Goal: Task Accomplishment & Management: Manage account settings

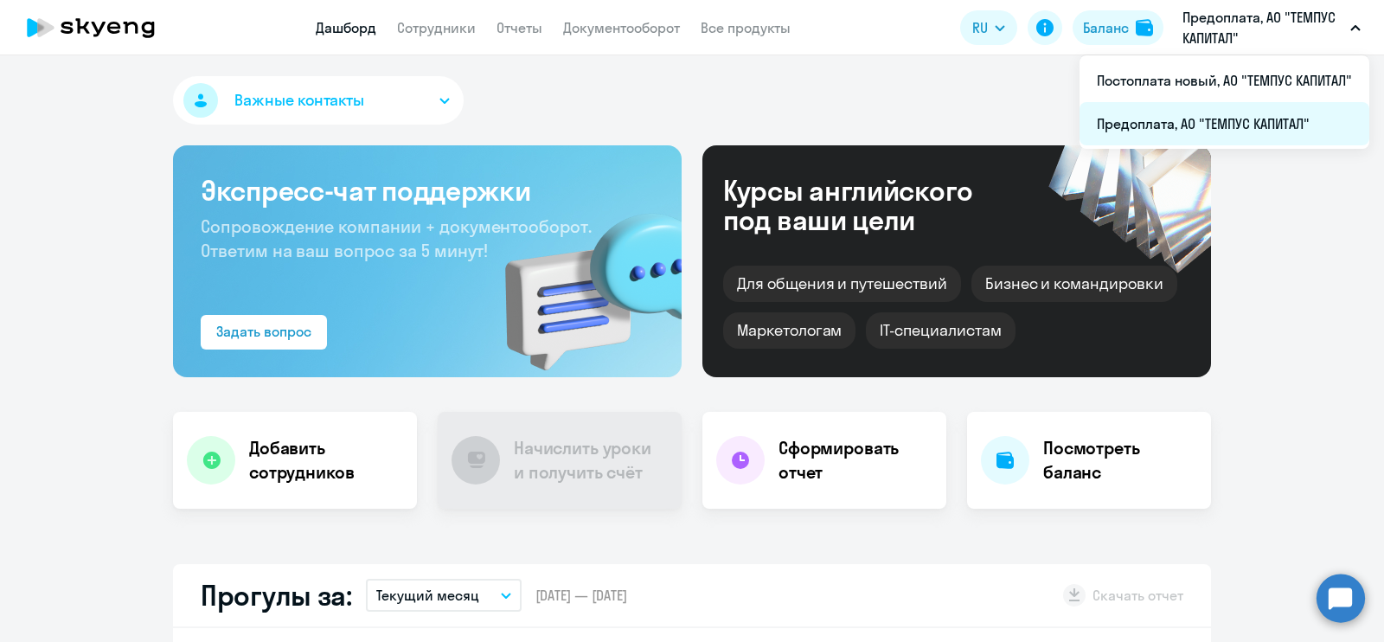
click at [1177, 122] on li "Предоплата, АО "ТЕМПУС КАПИТАЛ"" at bounding box center [1225, 123] width 290 height 43
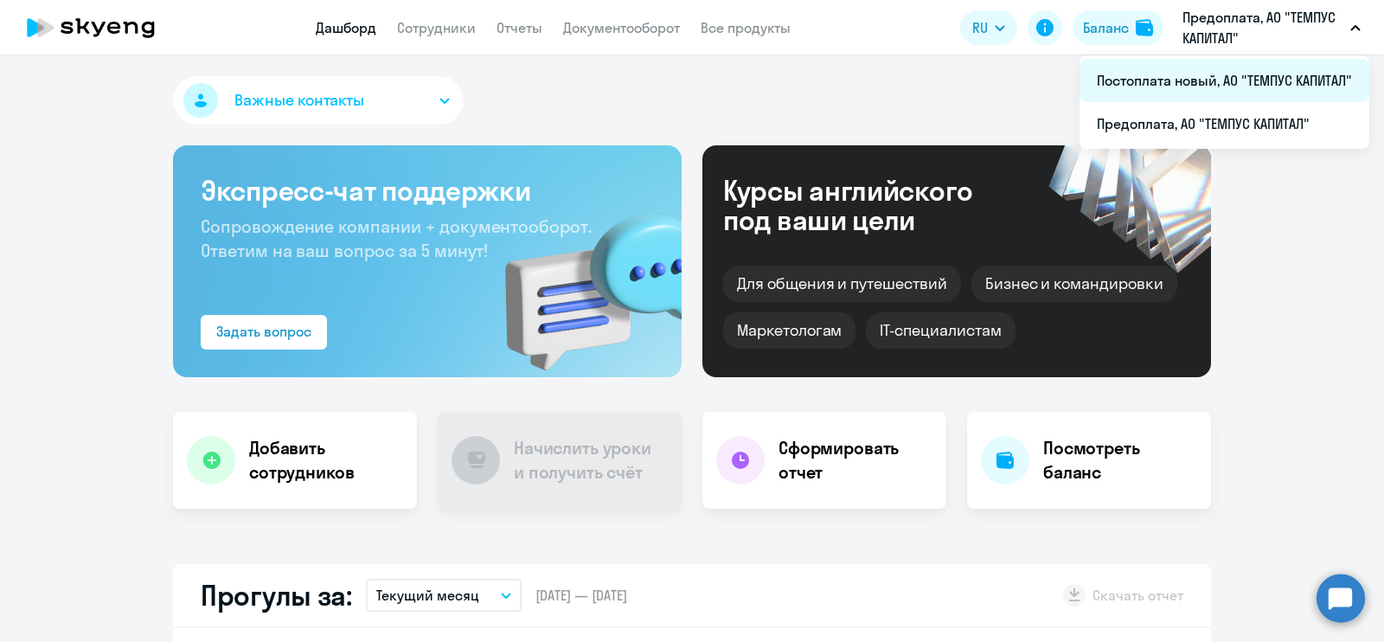
click at [1211, 85] on li "Постоплата новый, АО "ТЕМПУС КАПИТАЛ"" at bounding box center [1225, 80] width 290 height 43
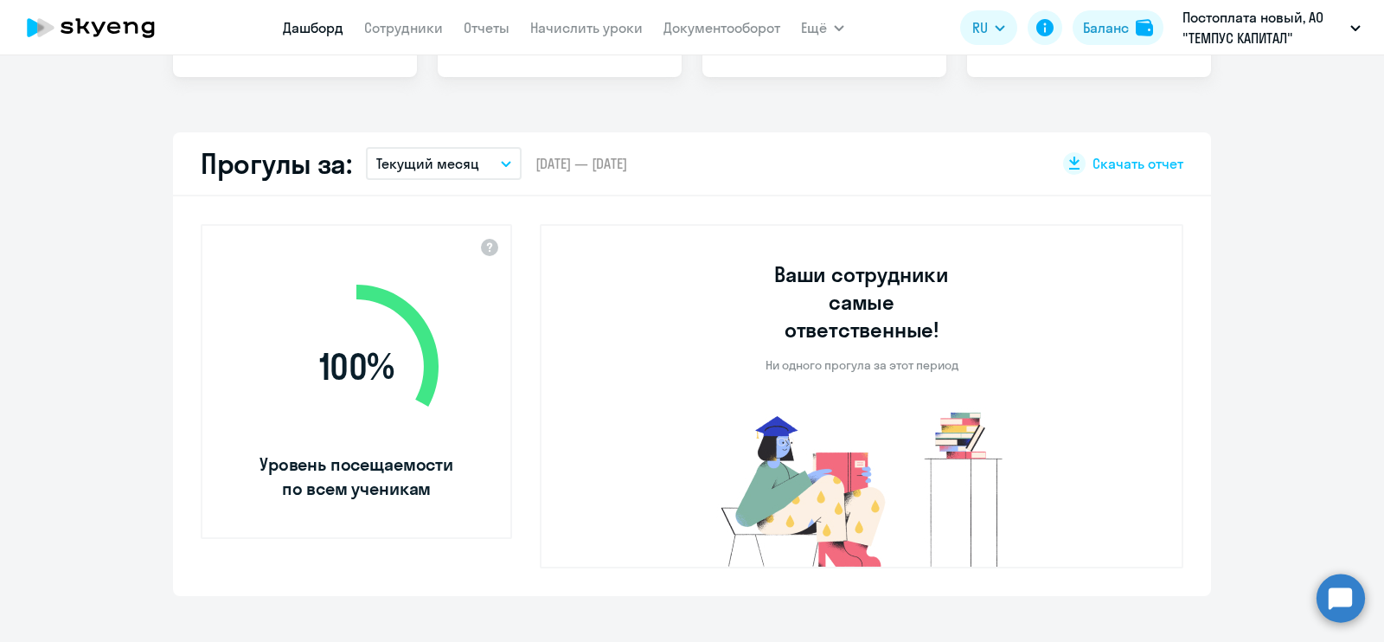
select select "30"
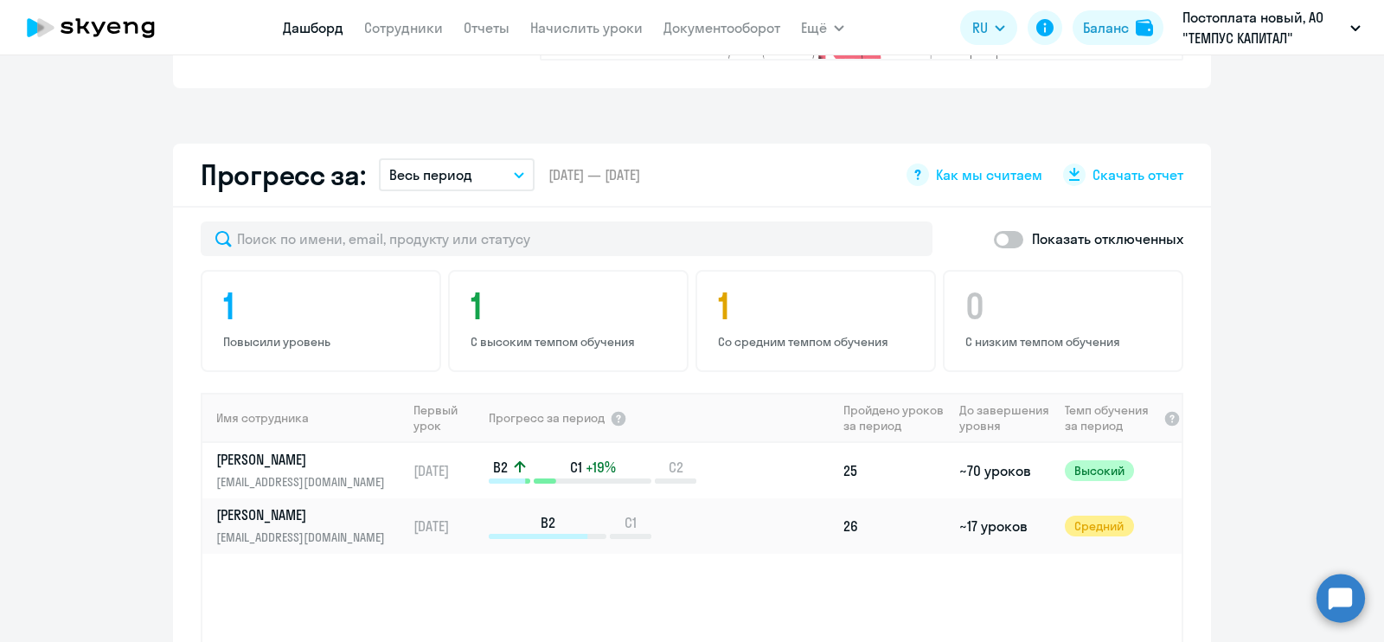
scroll to position [973, 0]
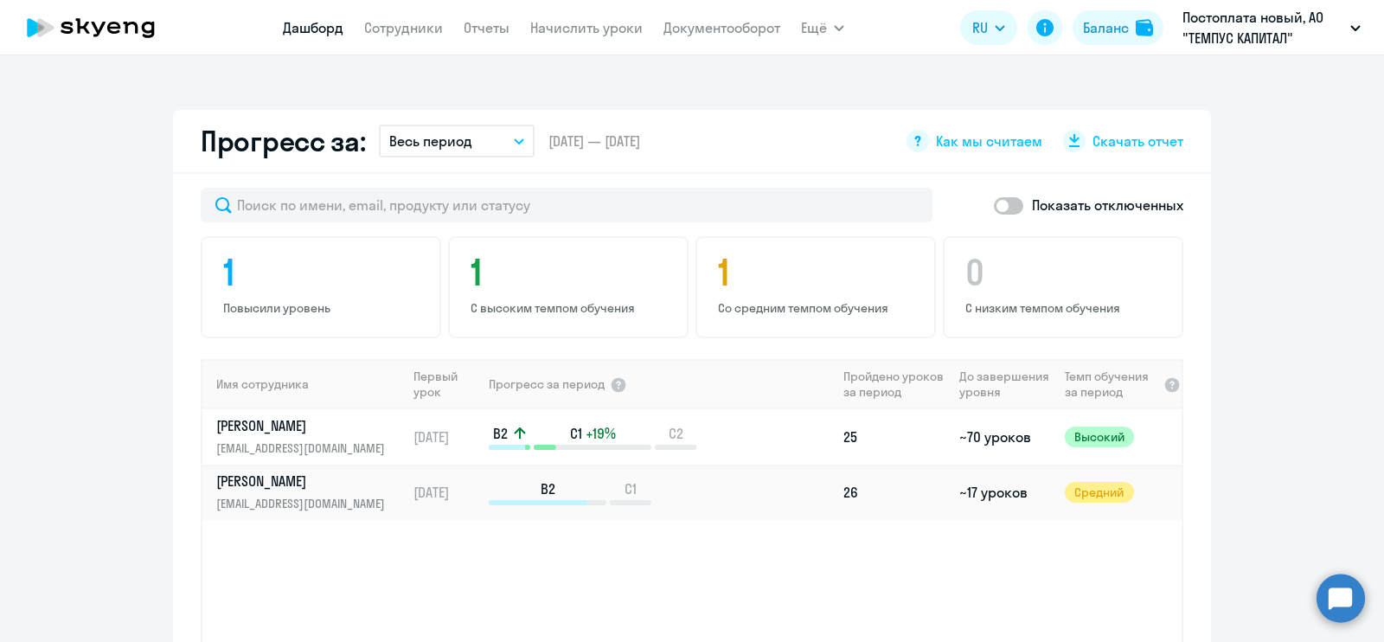
click at [852, 413] on td "25" at bounding box center [895, 436] width 116 height 55
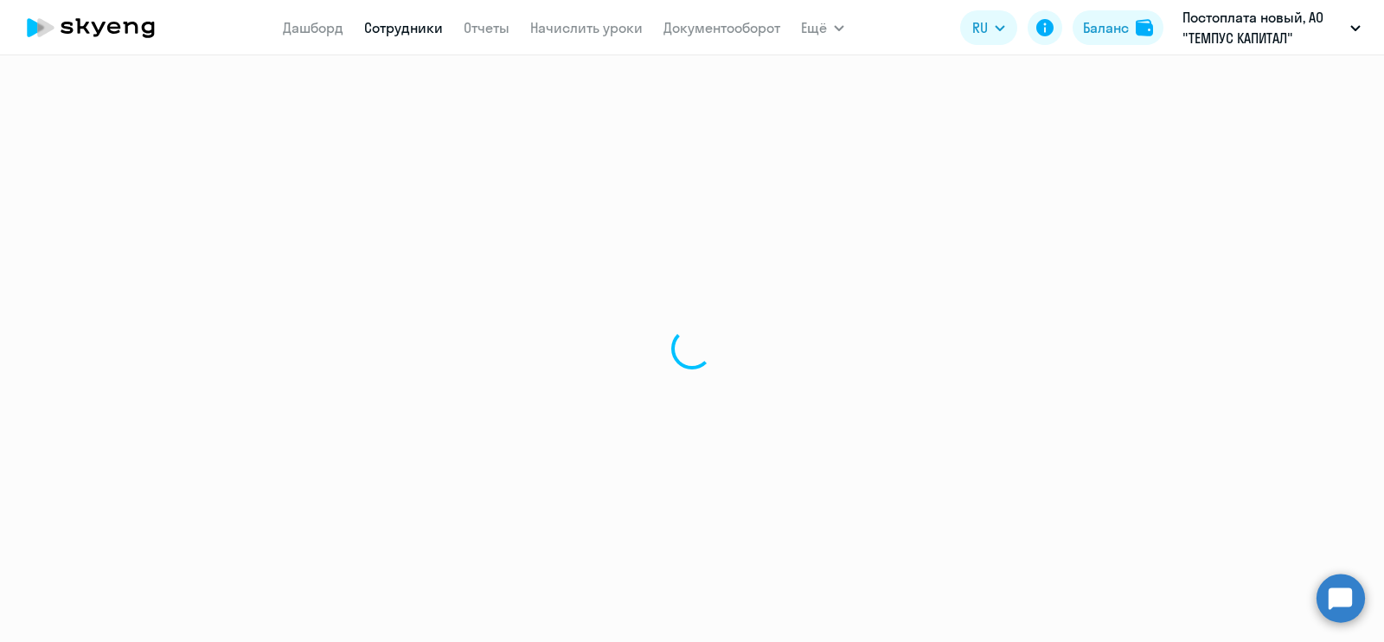
select select "english"
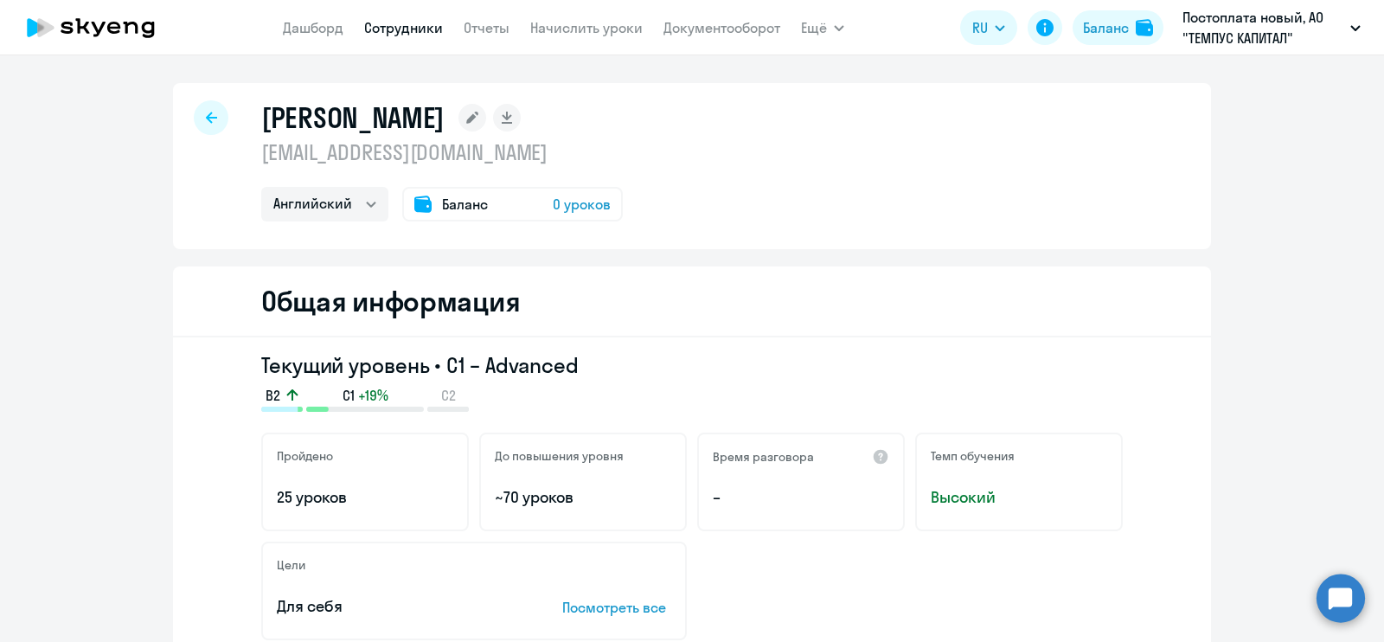
click at [569, 217] on div "Баланс 0 уроков" at bounding box center [512, 204] width 221 height 35
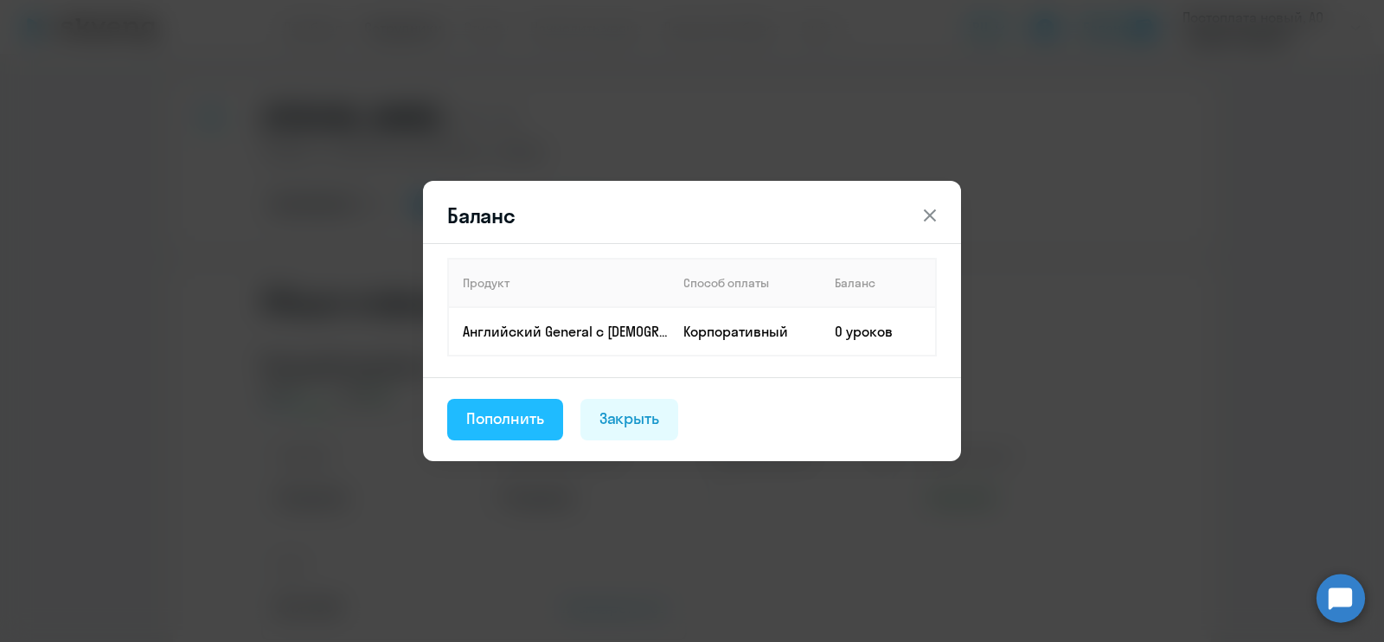
click at [528, 410] on div "Пополнить" at bounding box center [505, 418] width 78 height 22
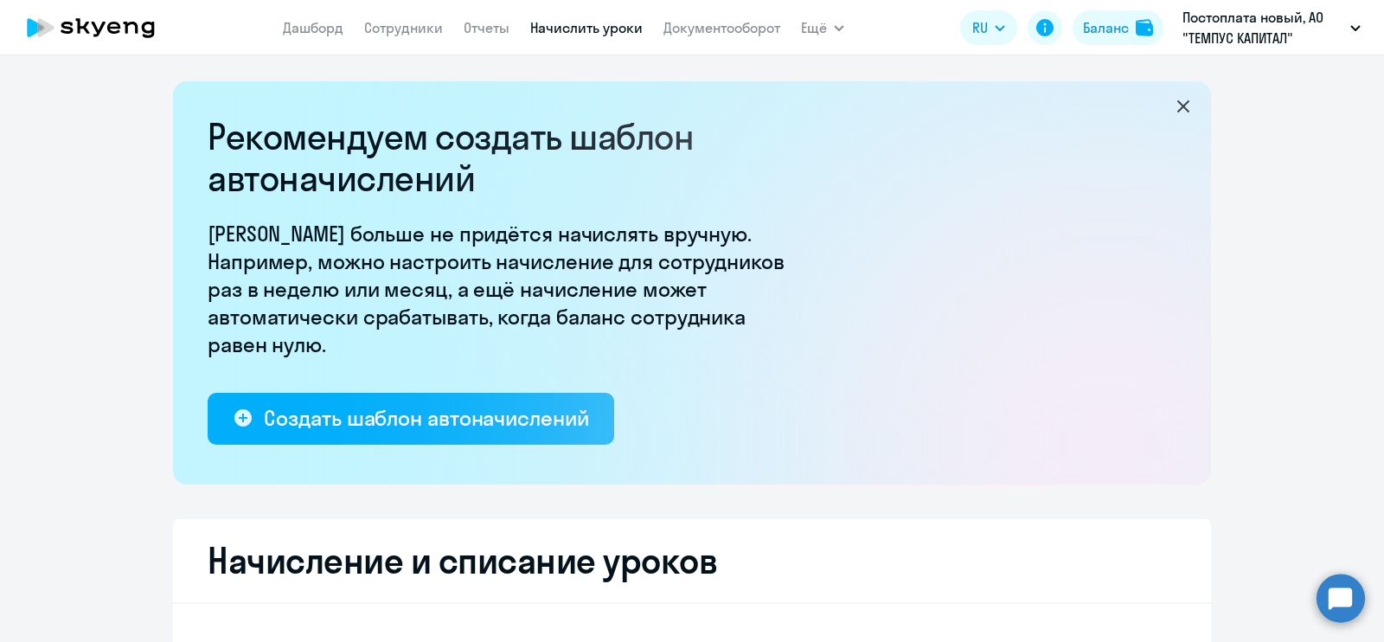
select select "10"
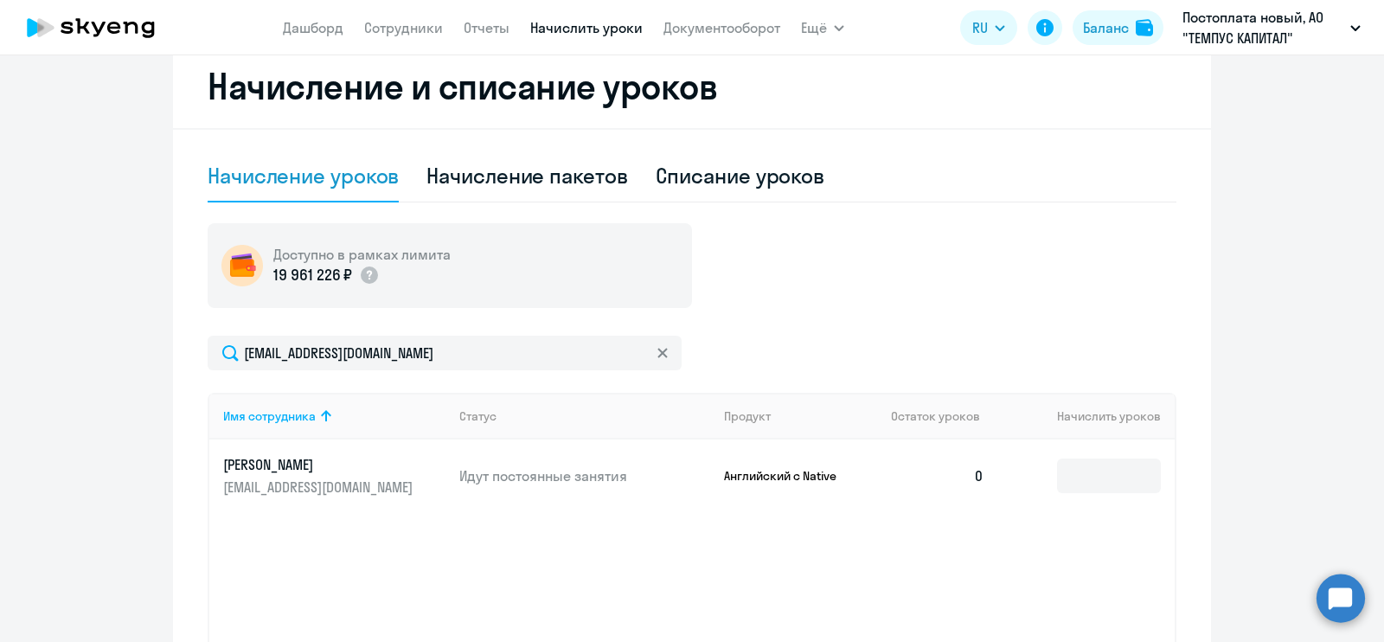
scroll to position [630, 0]
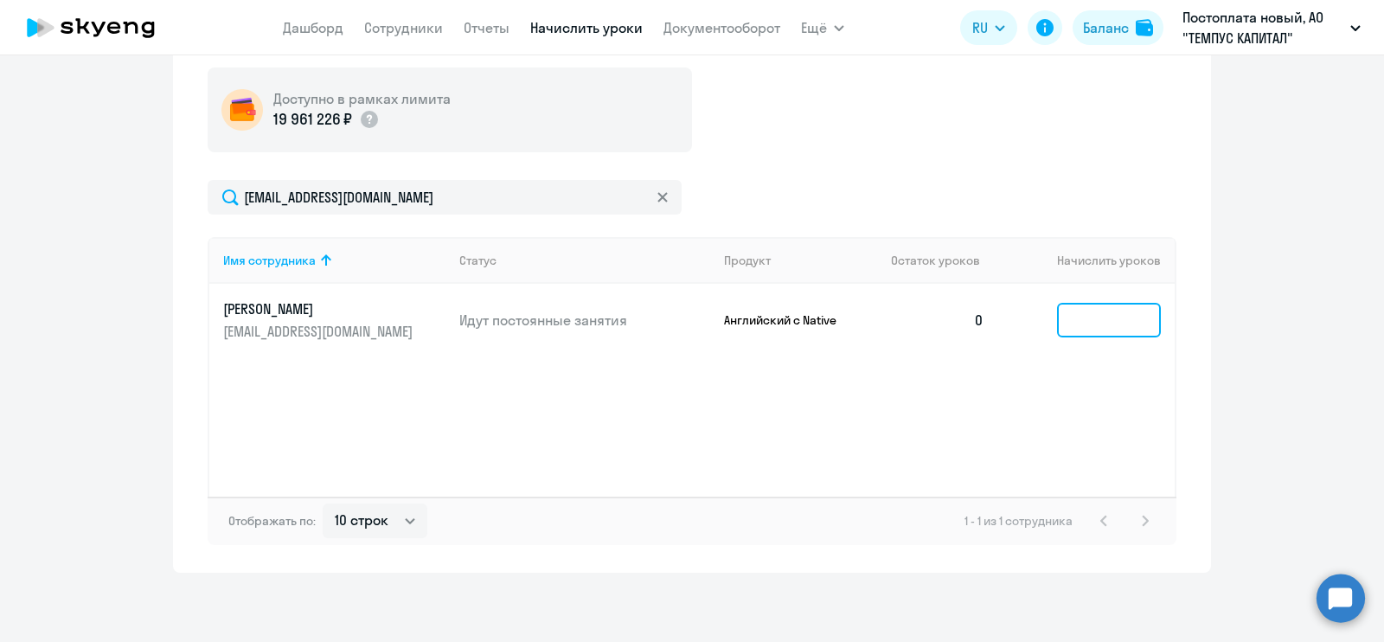
click at [1091, 314] on input at bounding box center [1109, 320] width 104 height 35
type input "2"
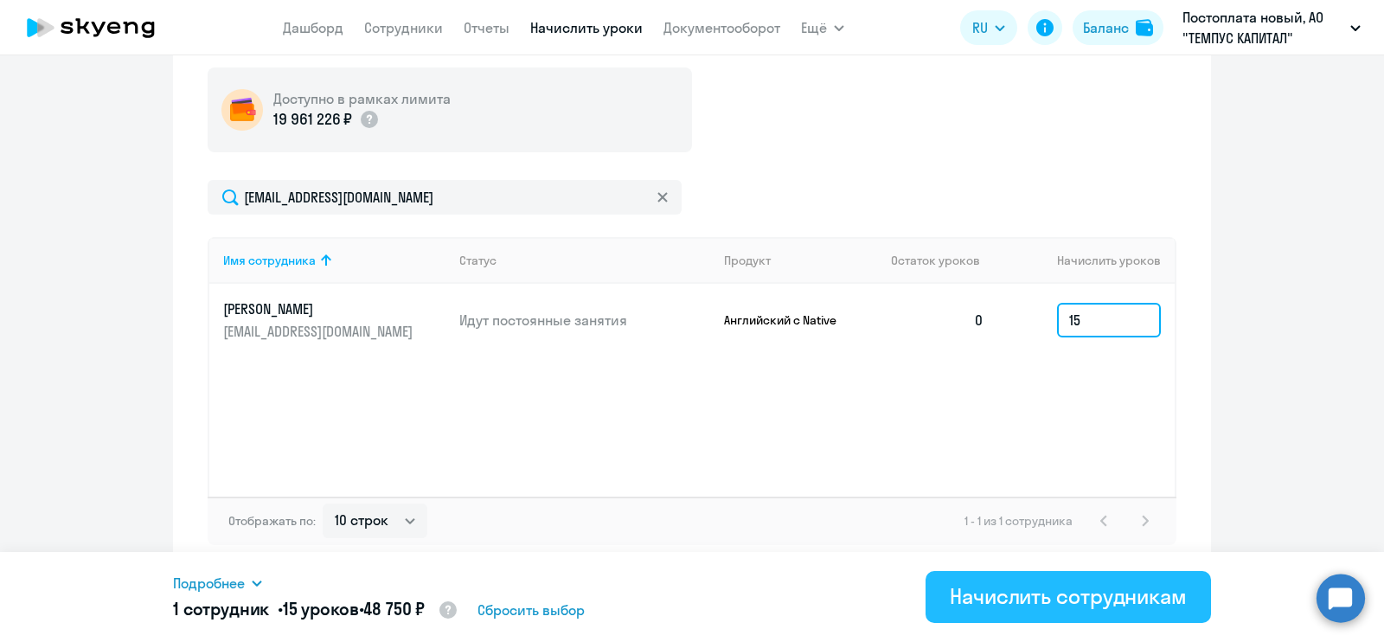
type input "15"
click at [1108, 603] on div "Начислить сотрудникам" at bounding box center [1068, 596] width 237 height 28
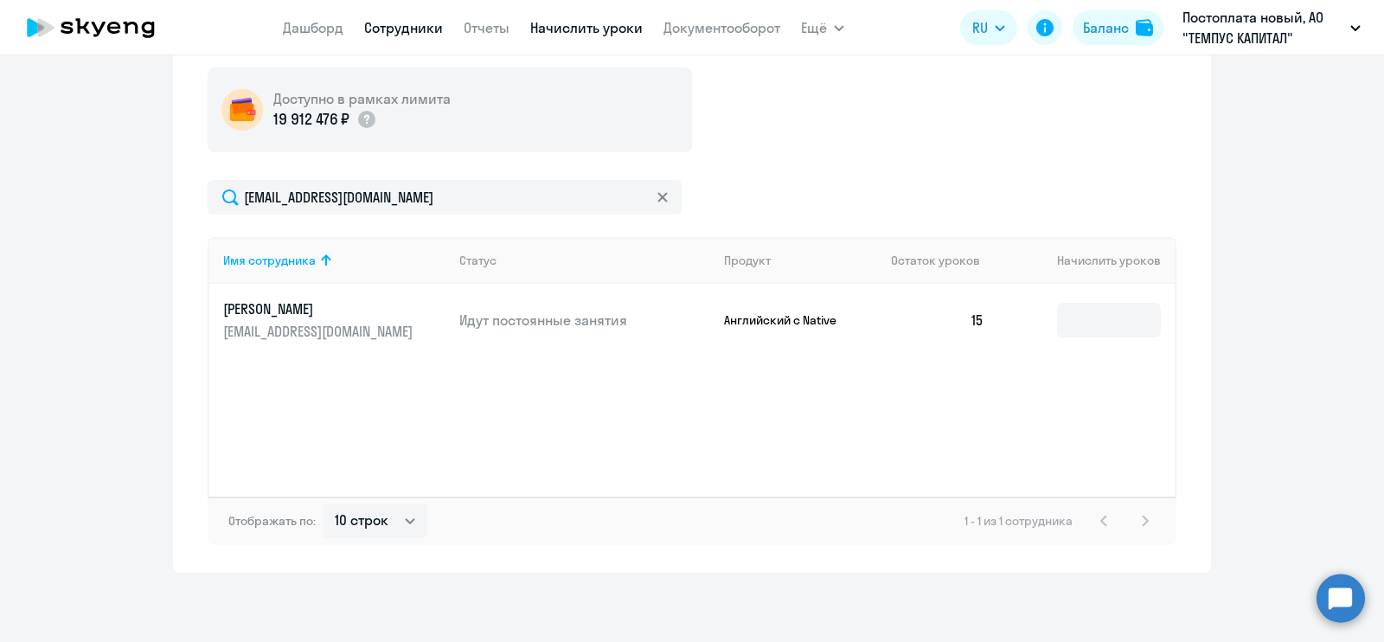
click at [386, 30] on link "Сотрудники" at bounding box center [403, 27] width 79 height 17
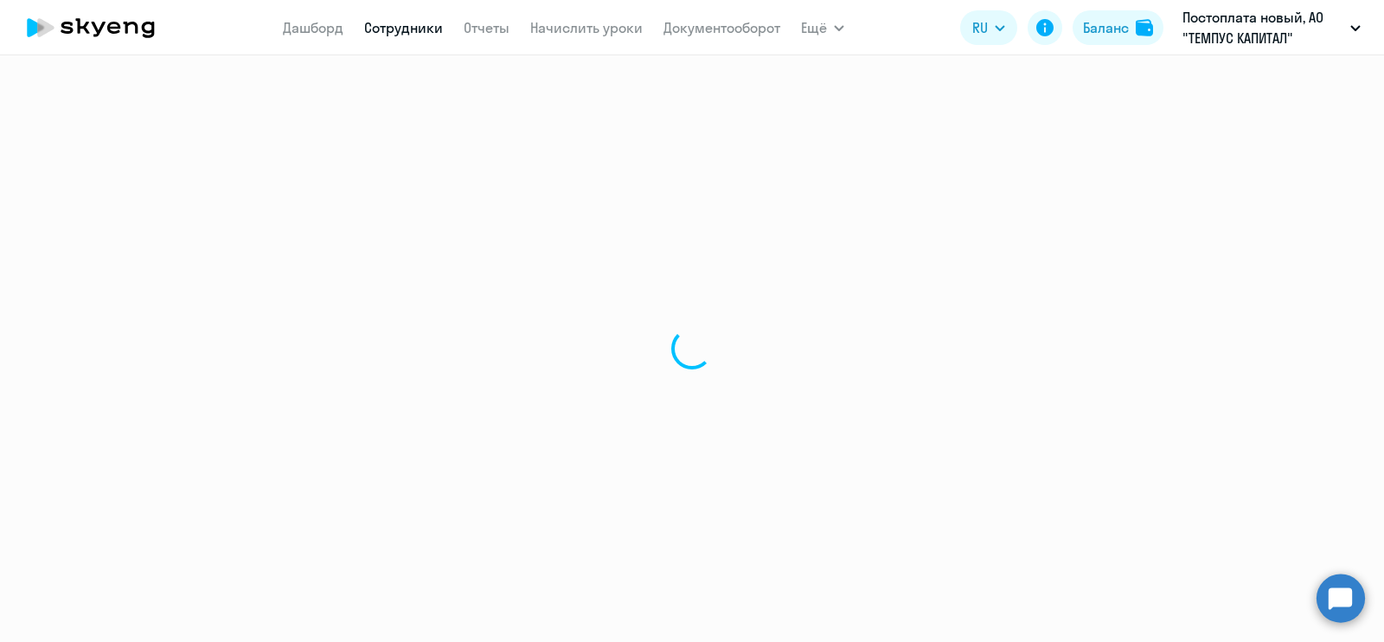
select select "30"
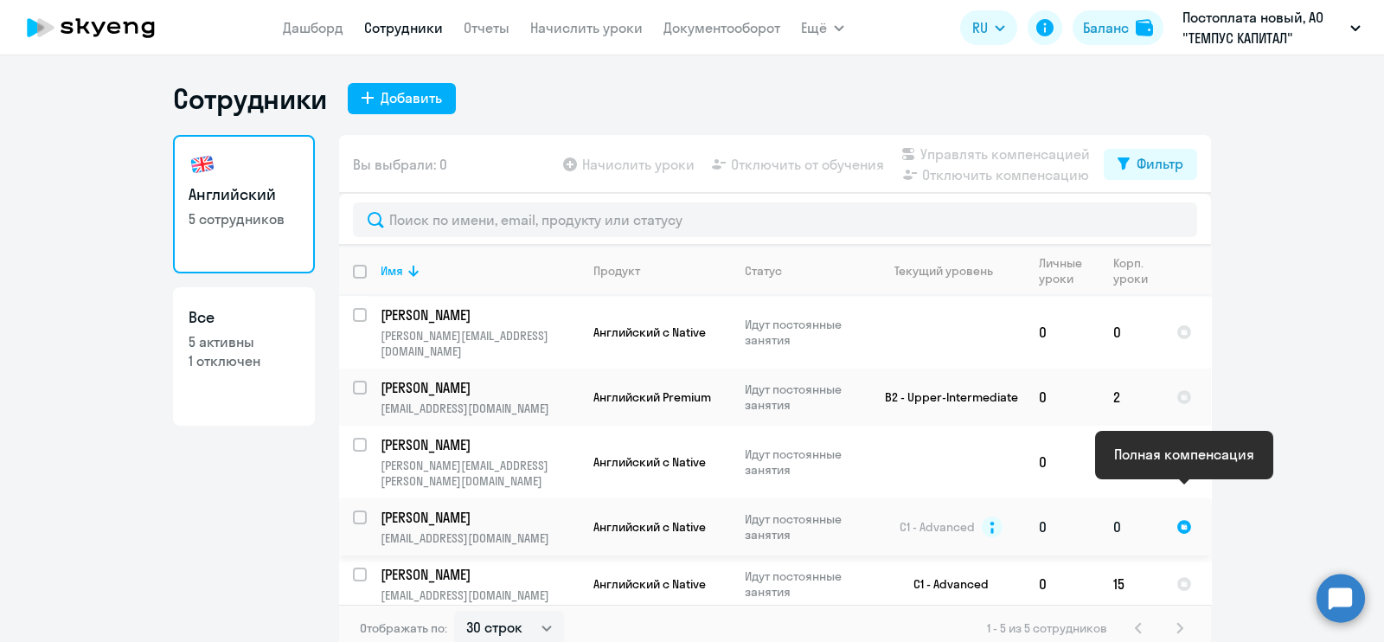
click at [1190, 519] on div at bounding box center [1185, 527] width 16 height 16
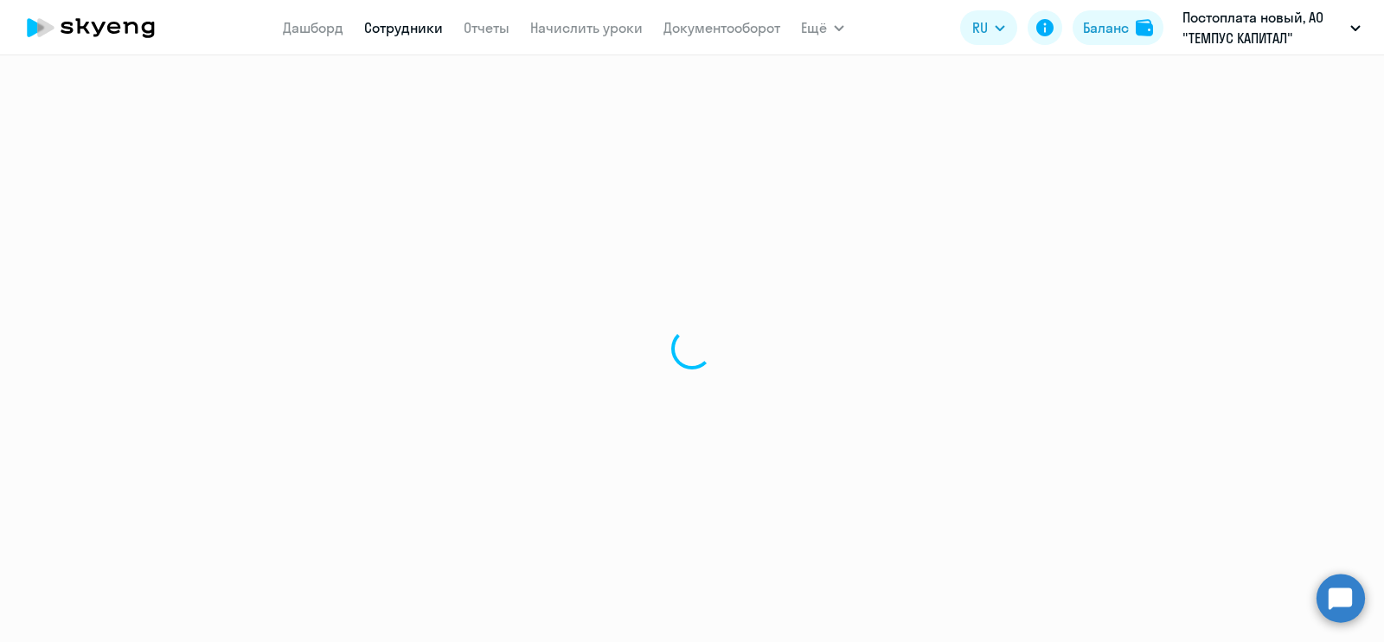
select select "english"
select select "30"
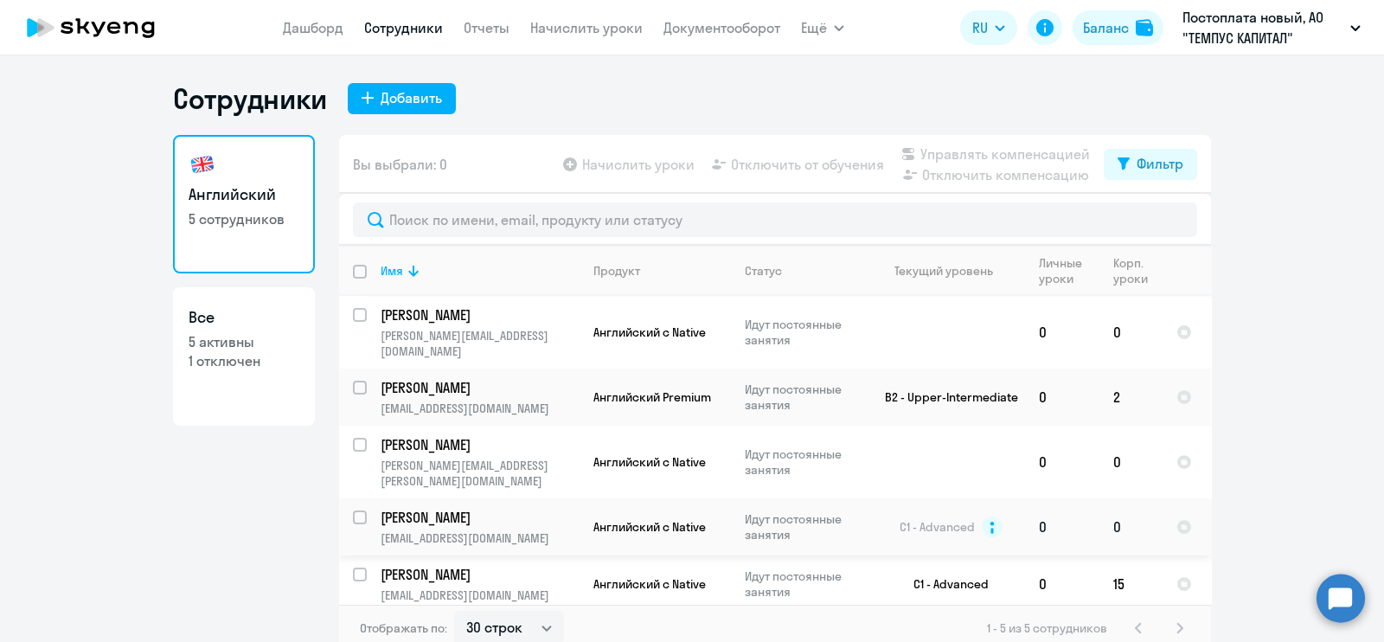
click at [381, 508] on p "[PERSON_NAME]" at bounding box center [479, 517] width 196 height 19
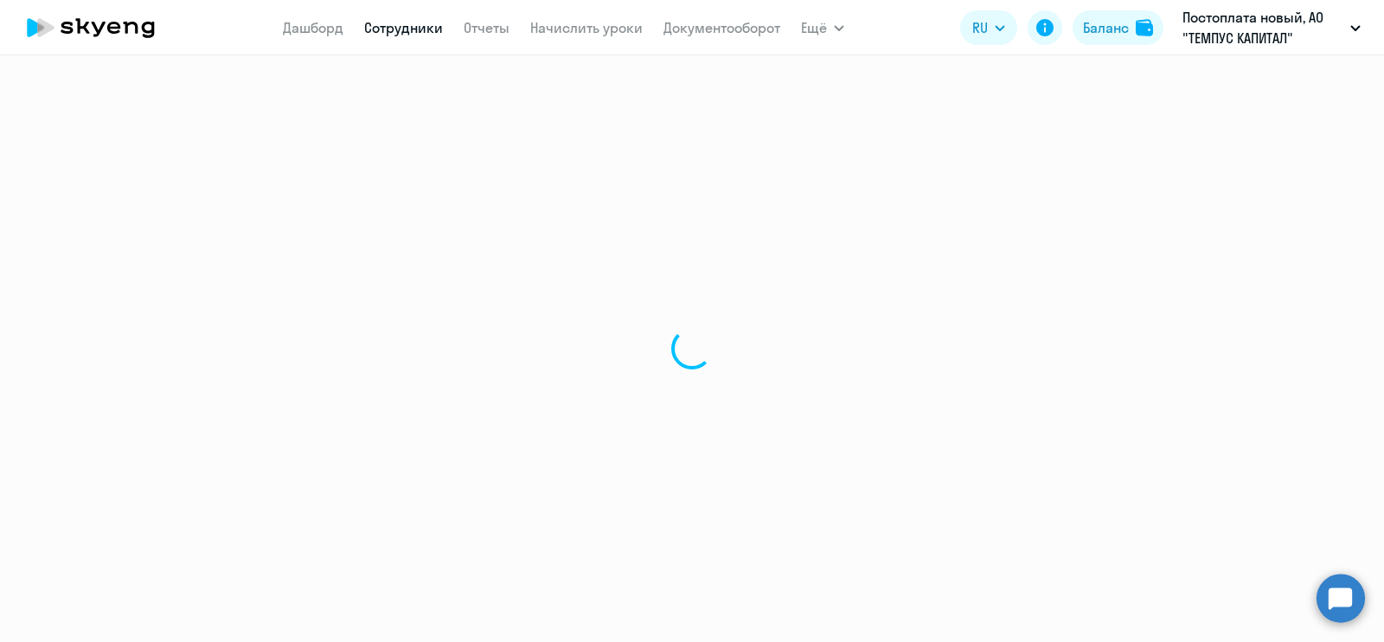
select select "english"
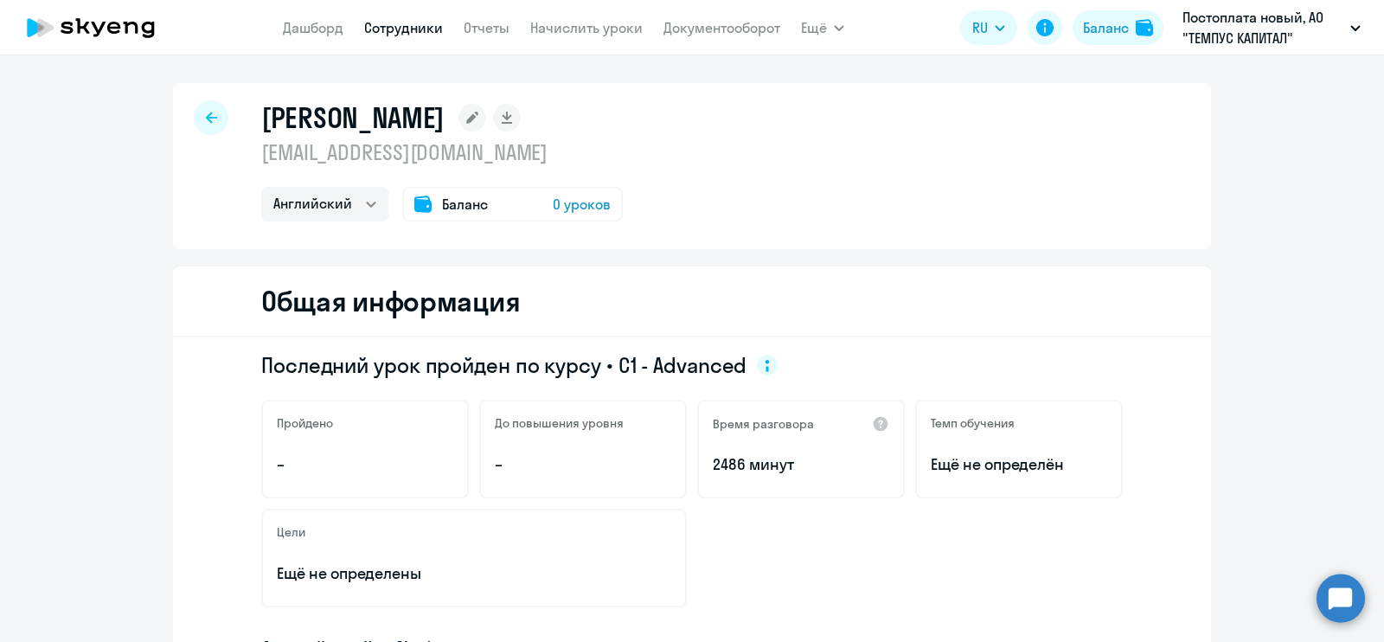
click at [208, 106] on div at bounding box center [211, 117] width 35 height 35
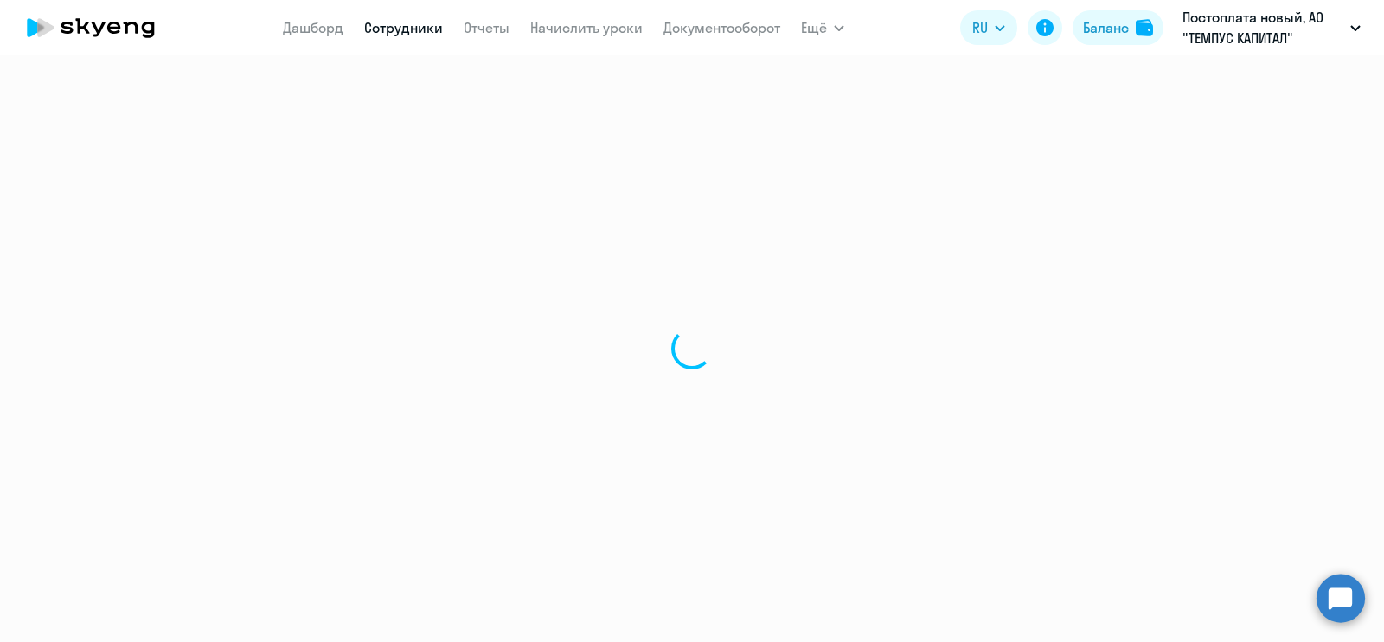
select select "30"
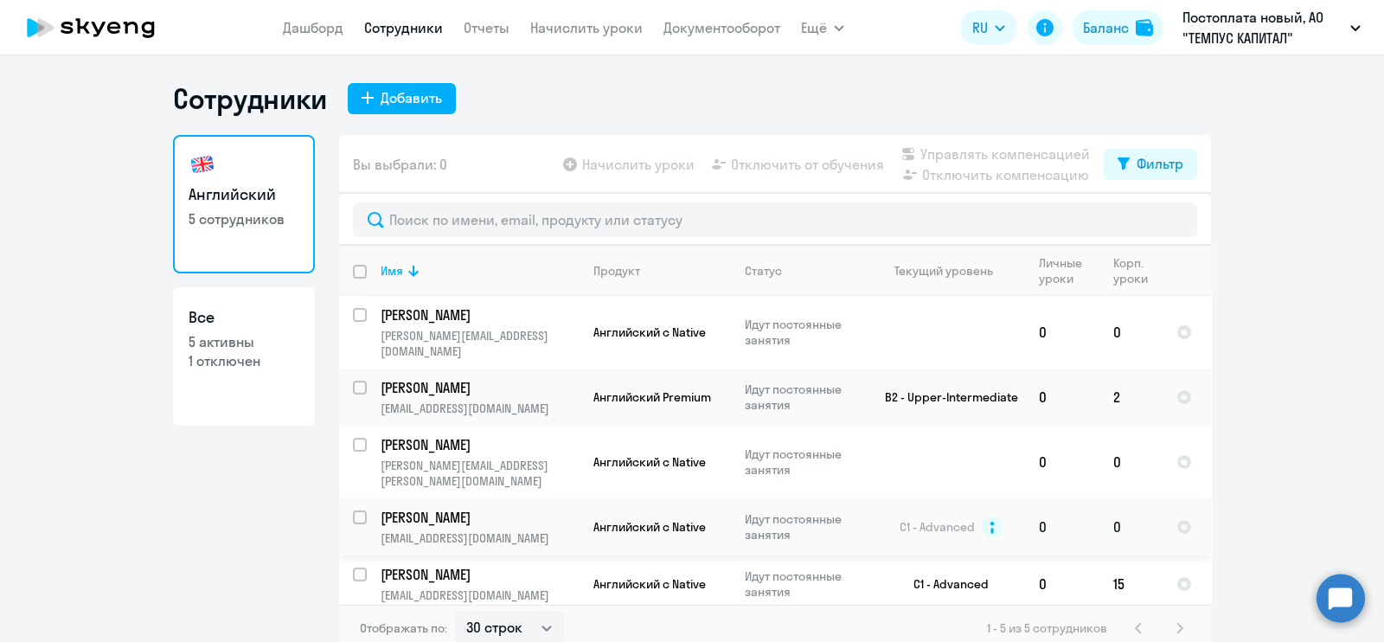
click at [353, 510] on input "select row 3958789" at bounding box center [370, 527] width 35 height 35
checkbox input "true"
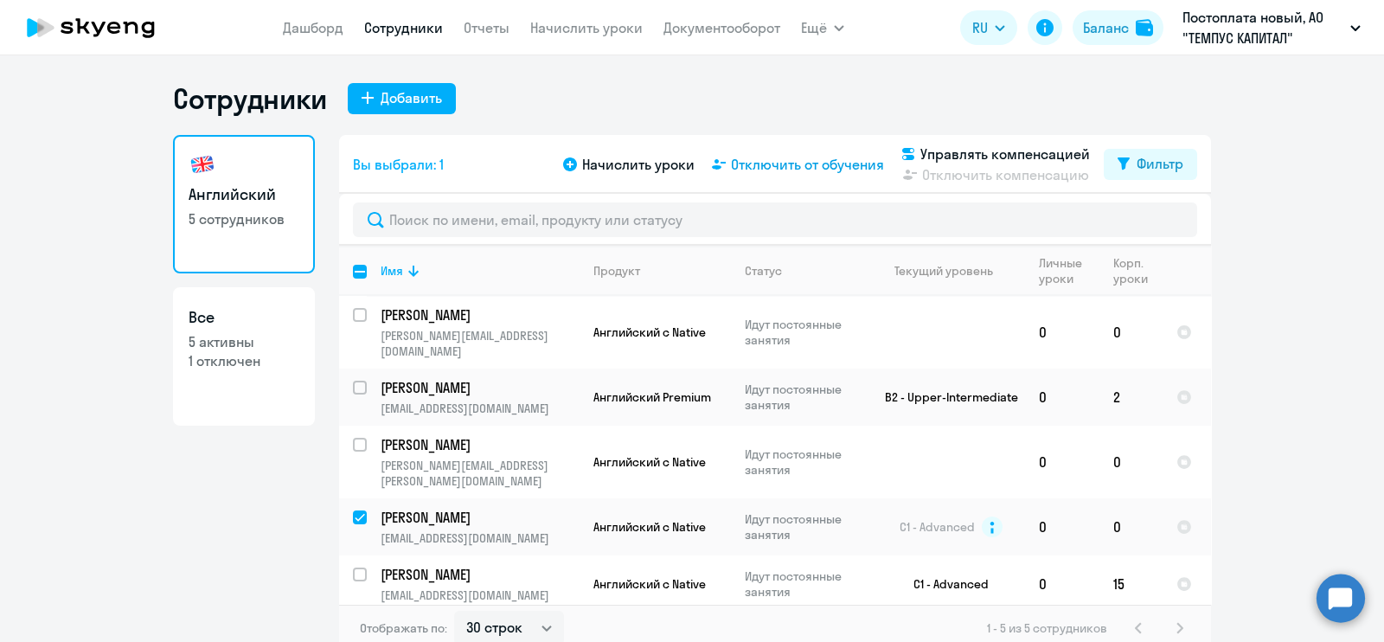
click at [831, 165] on span "Отключить от обучения" at bounding box center [807, 164] width 153 height 21
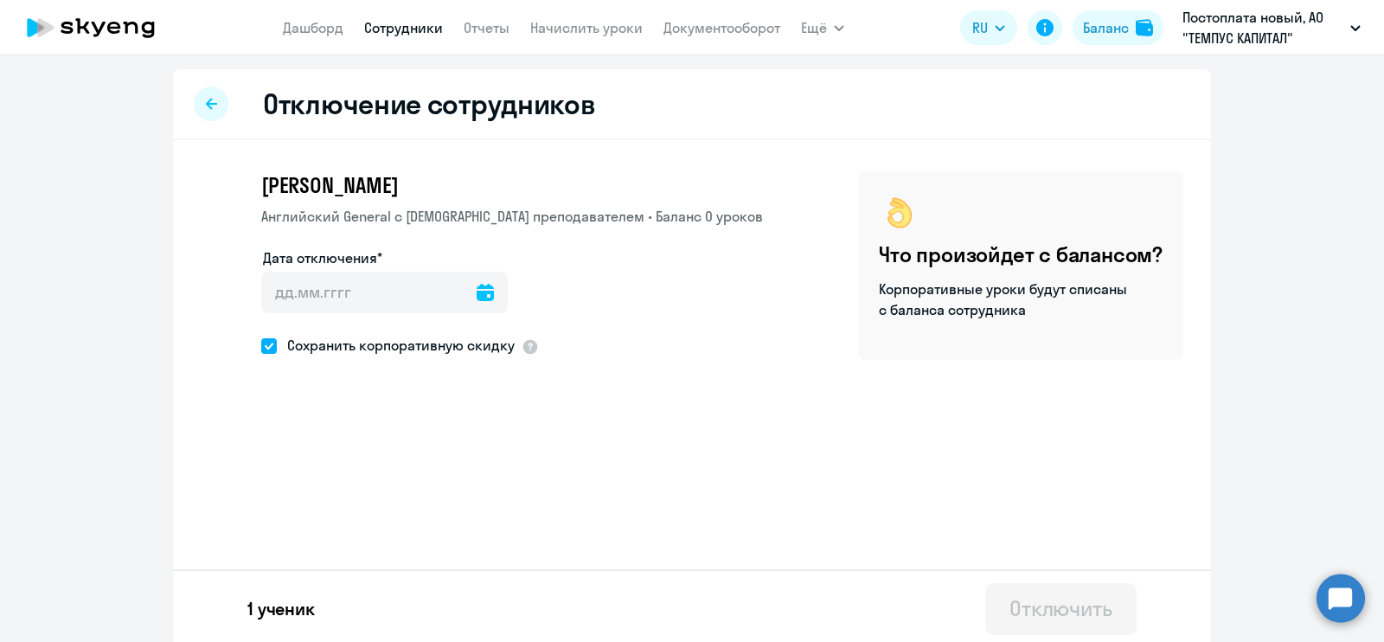
click at [477, 292] on icon at bounding box center [485, 292] width 17 height 17
click at [306, 590] on span "30" at bounding box center [311, 593] width 31 height 31
type input "[DATE]"
click at [1066, 616] on div "Отключить" at bounding box center [1061, 608] width 103 height 28
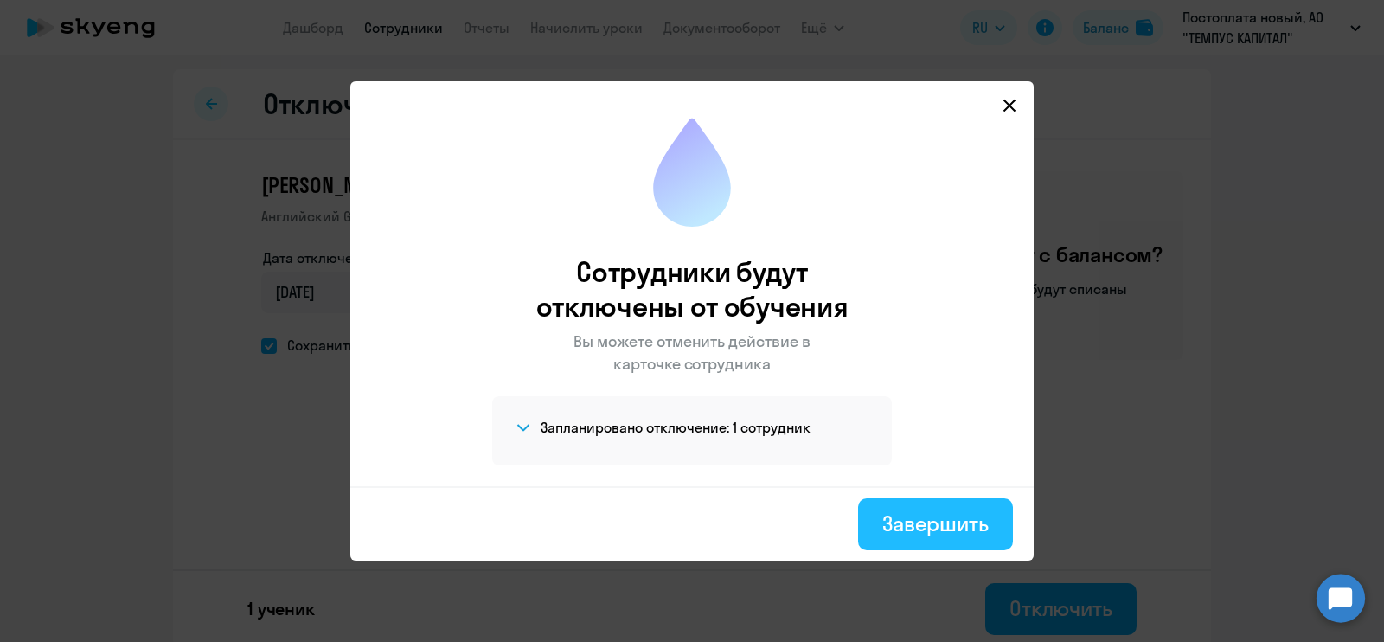
click at [917, 533] on div "Завершить" at bounding box center [935, 524] width 106 height 28
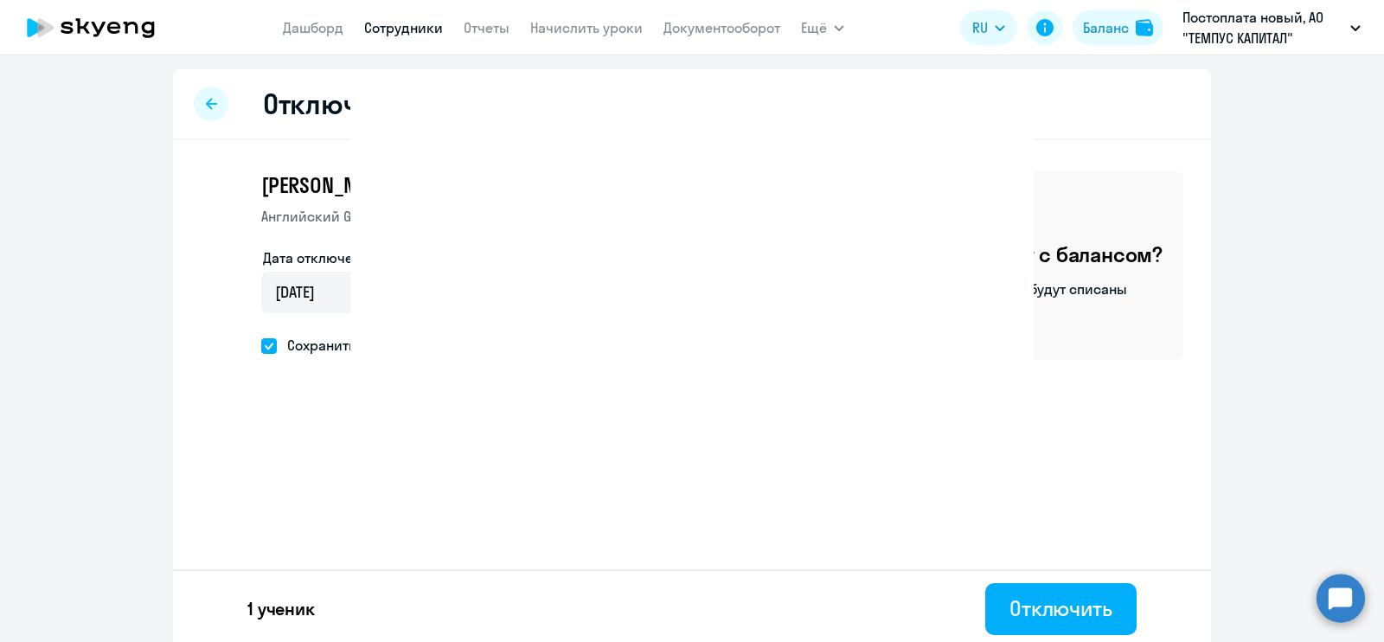
select select "30"
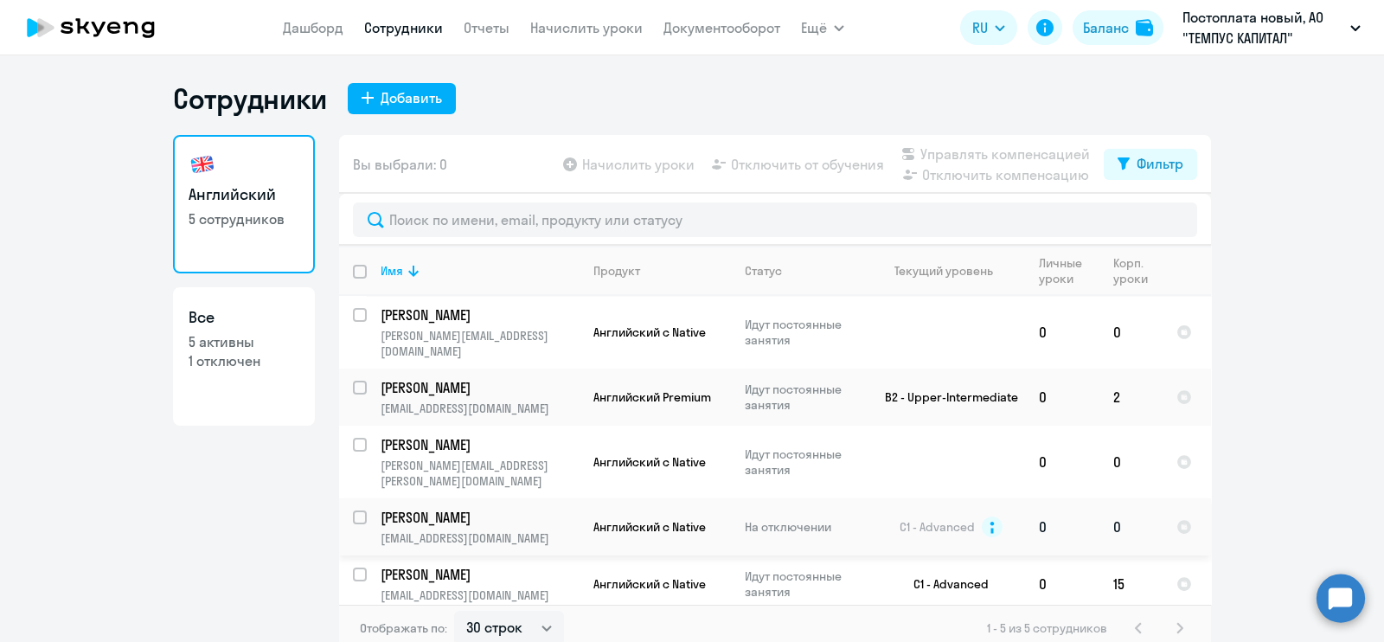
click at [362, 510] on input "select row 3958789" at bounding box center [370, 527] width 35 height 35
checkbox input "true"
